Goal: Task Accomplishment & Management: Use online tool/utility

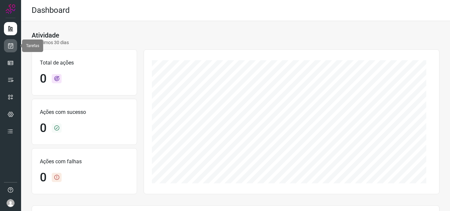
click at [15, 48] on link at bounding box center [10, 45] width 13 height 13
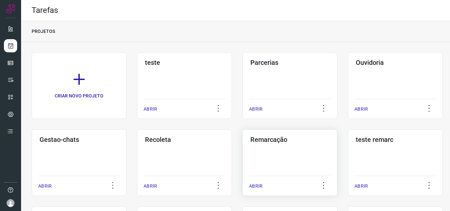
click at [277, 154] on div "Remarcação ABRIR" at bounding box center [289, 162] width 95 height 66
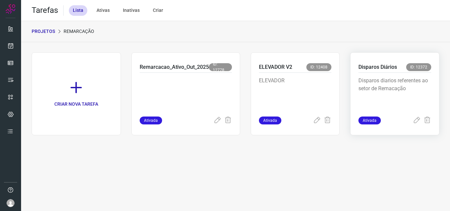
click at [382, 78] on p "Disparos diarios referentes ao setor de Remacação" at bounding box center [394, 93] width 73 height 33
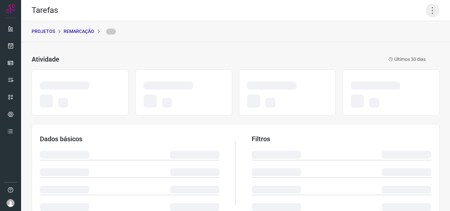
click at [425, 8] on icon at bounding box center [432, 11] width 14 height 14
click at [426, 10] on icon at bounding box center [432, 11] width 14 height 14
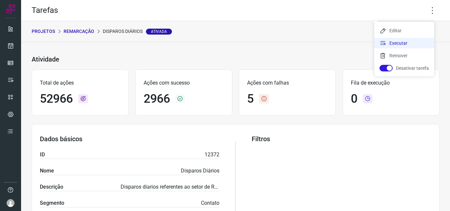
click at [412, 38] on li "Executar" at bounding box center [404, 43] width 60 height 11
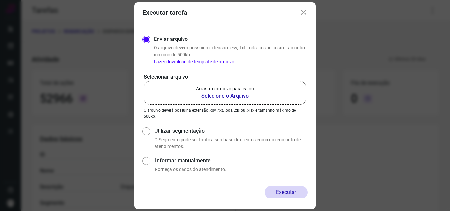
click at [236, 91] on p "Arraste o arquivo para cá ou" at bounding box center [225, 88] width 58 height 7
click at [0, 0] on input "Arraste o arquivo para cá ou Selecione o Arquivo" at bounding box center [0, 0] width 0 height 0
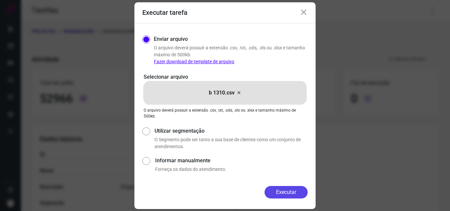
click at [285, 192] on button "Executar" at bounding box center [285, 192] width 43 height 13
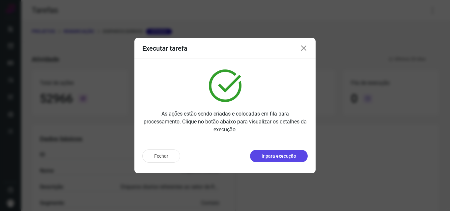
click at [289, 157] on p "Ir para execução" at bounding box center [278, 156] width 35 height 7
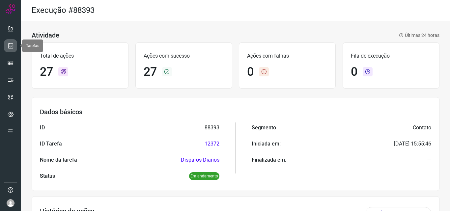
click at [13, 45] on icon at bounding box center [10, 45] width 7 height 7
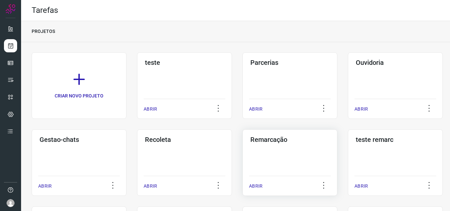
click at [282, 143] on h3 "Remarcação" at bounding box center [289, 140] width 79 height 8
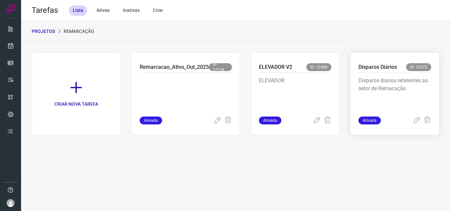
click at [386, 97] on p "Disparos diarios referentes ao setor de Remacação" at bounding box center [394, 93] width 73 height 33
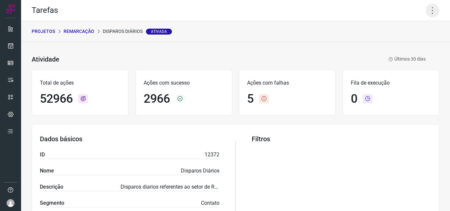
click at [425, 14] on icon at bounding box center [432, 11] width 14 height 14
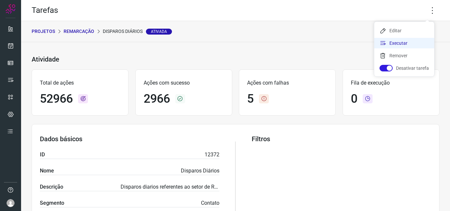
click at [405, 41] on li "Executar" at bounding box center [404, 43] width 60 height 11
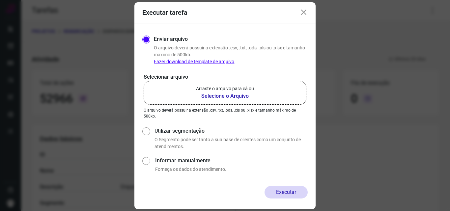
click at [224, 91] on p "Arraste o arquivo para cá ou" at bounding box center [225, 88] width 58 height 7
click at [0, 0] on input "Arraste o arquivo para cá ou Selecione o Arquivo" at bounding box center [0, 0] width 0 height 0
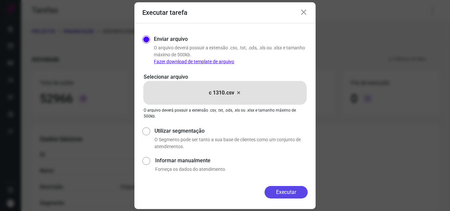
click at [290, 193] on button "Executar" at bounding box center [285, 192] width 43 height 13
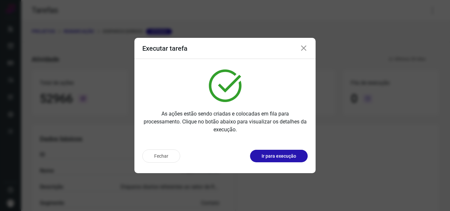
click at [293, 157] on p "Ir para execução" at bounding box center [278, 156] width 35 height 7
